Goal: Information Seeking & Learning: Learn about a topic

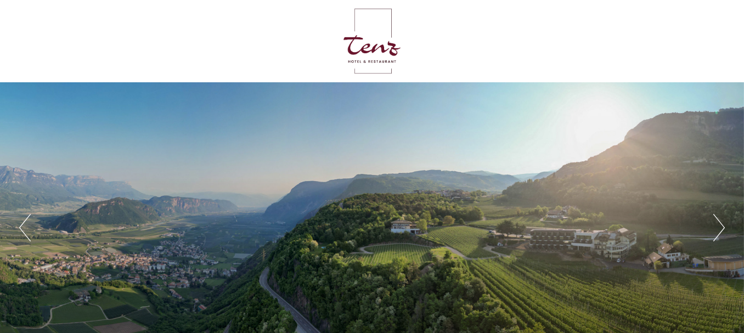
drag, startPoint x: 548, startPoint y: 132, endPoint x: 564, endPoint y: 92, distance: 43.3
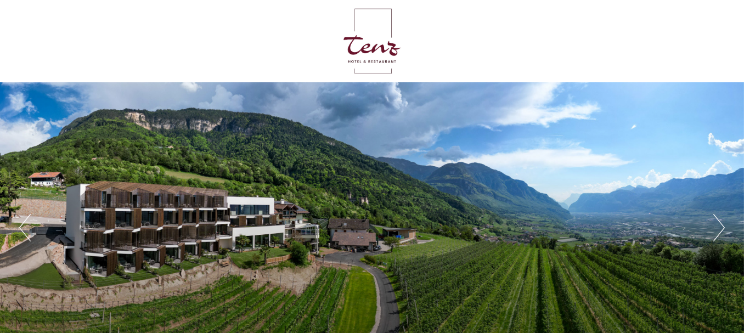
drag, startPoint x: 0, startPoint y: 0, endPoint x: 434, endPoint y: 185, distance: 471.4
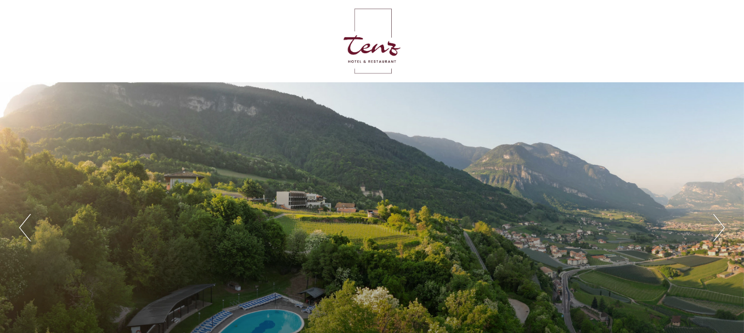
click at [149, 44] on div at bounding box center [372, 40] width 614 height 71
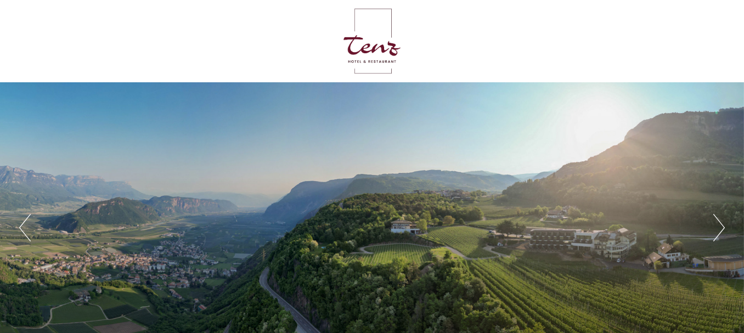
click at [672, 240] on div "Previous Next 1 2 3 4 5" at bounding box center [372, 227] width 744 height 290
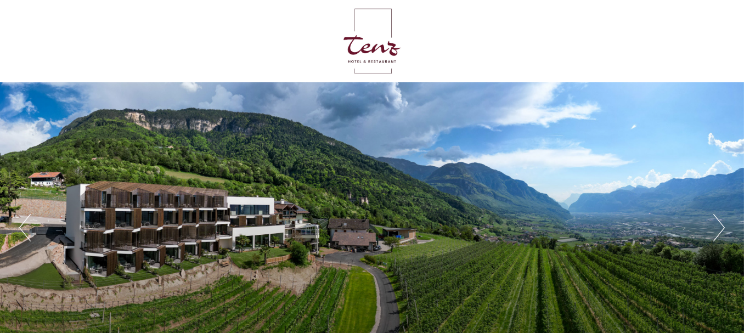
click at [672, 240] on div "Previous Next 1 2 3 4 5" at bounding box center [372, 227] width 744 height 290
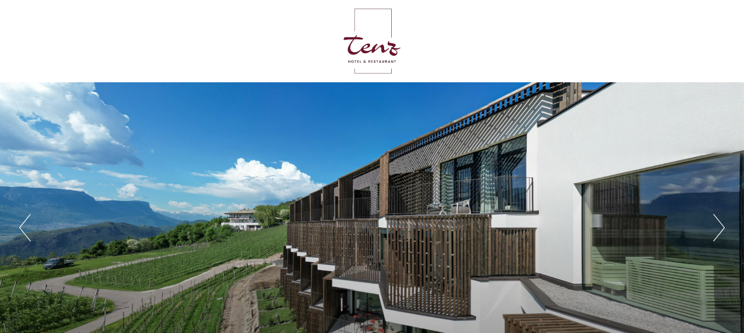
click at [724, 227] on button "Next" at bounding box center [719, 227] width 12 height 27
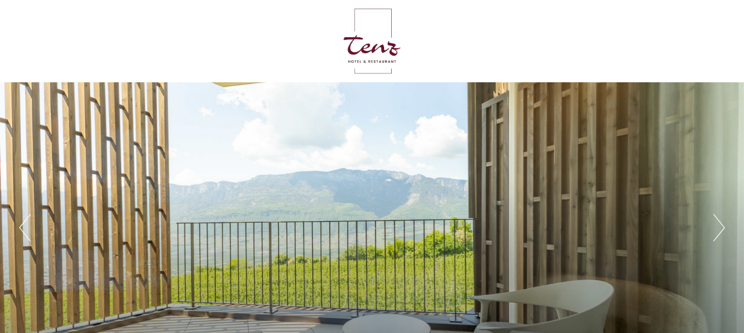
click at [724, 227] on button "Next" at bounding box center [719, 227] width 12 height 27
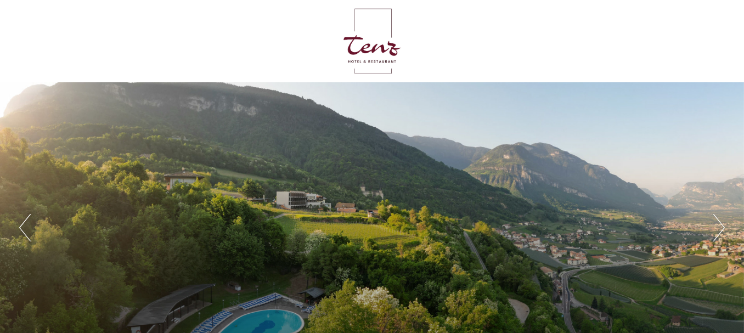
click at [724, 227] on button "Next" at bounding box center [719, 227] width 12 height 27
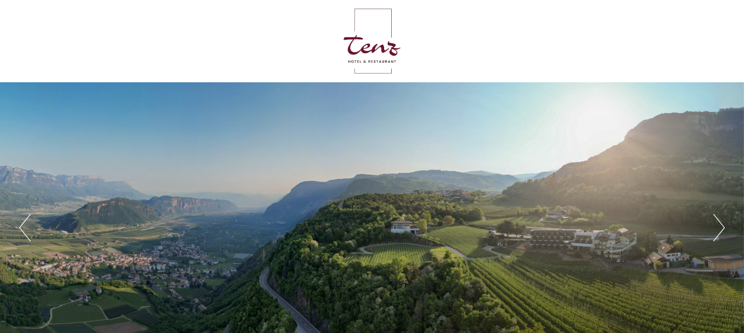
click at [724, 227] on button "Next" at bounding box center [719, 227] width 12 height 27
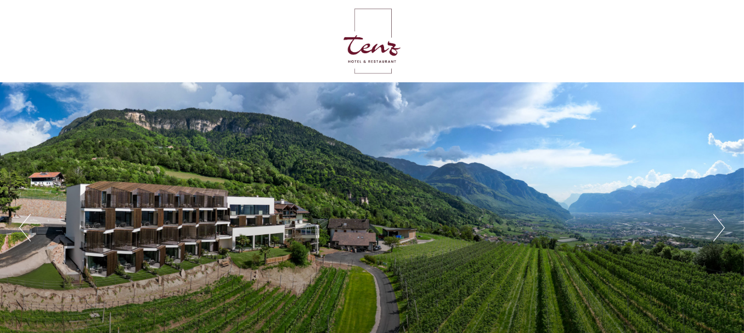
click at [724, 227] on button "Next" at bounding box center [719, 227] width 12 height 27
